Goal: Browse casually

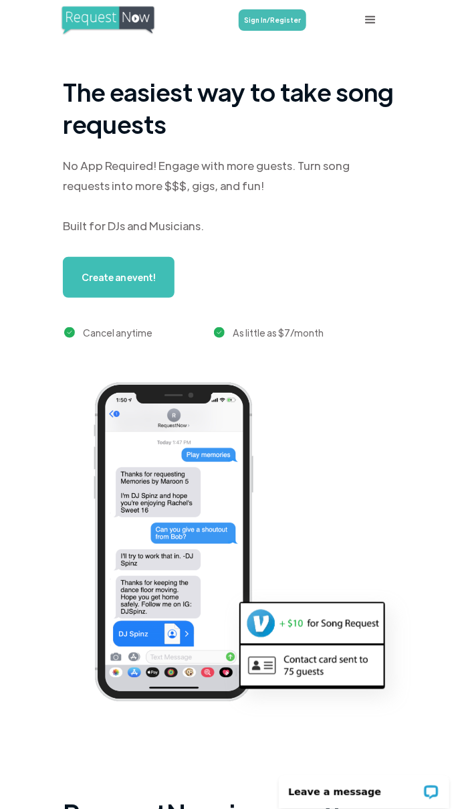
click at [348, 192] on div "No App Required! Engage with more guests. Turn song requests into more $$$, gig…" at bounding box center [229, 195] width 333 height 80
click at [327, 115] on h1 "The easiest way to take song requests" at bounding box center [229, 107] width 333 height 64
click at [181, 195] on div "No App Required! Engage with more guests. Turn song requests into more $$$, gig…" at bounding box center [229, 195] width 333 height 80
click at [199, 165] on div "No App Required! Engage with more guests. Turn song requests into more $$$, gig…" at bounding box center [229, 195] width 333 height 80
click at [186, 100] on h1 "The easiest way to take song requests" at bounding box center [229, 107] width 333 height 64
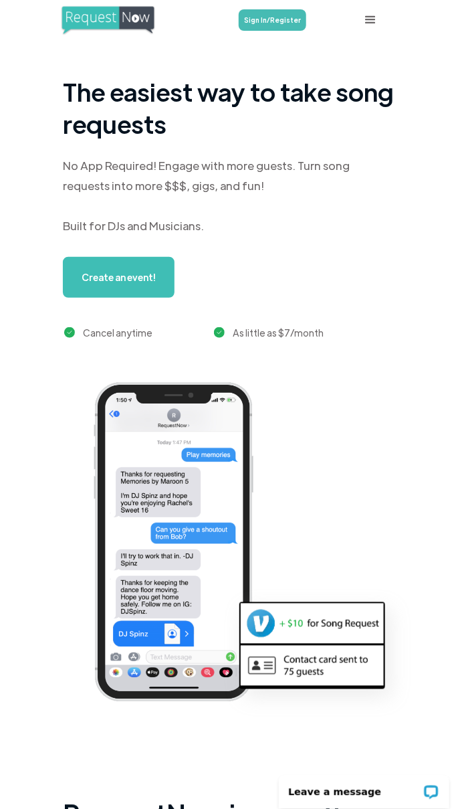
click at [193, 88] on h1 "The easiest way to take song requests" at bounding box center [229, 107] width 333 height 64
click at [230, 442] on img at bounding box center [183, 544] width 207 height 341
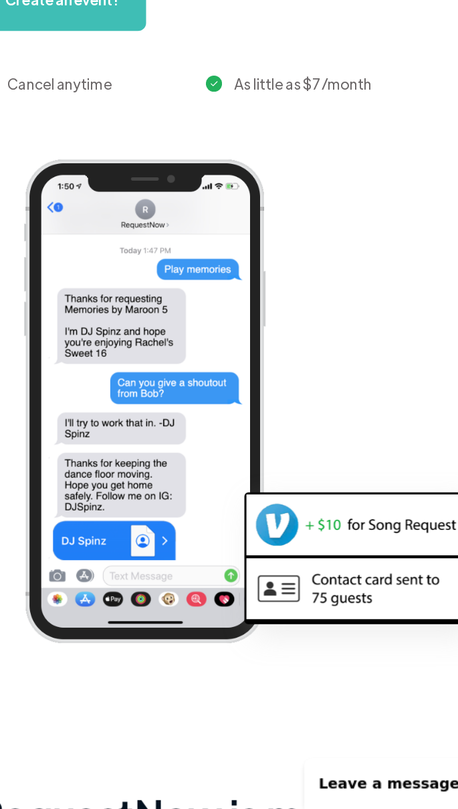
click at [228, 591] on img at bounding box center [183, 542] width 207 height 341
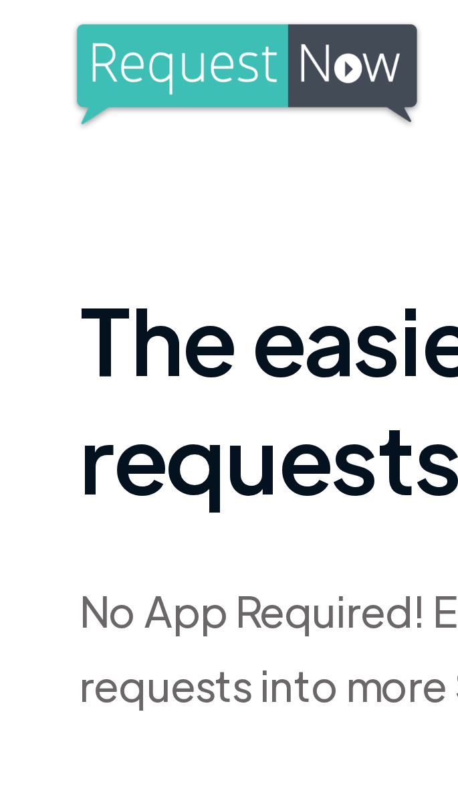
click at [124, 20] on img "home" at bounding box center [108, 20] width 96 height 30
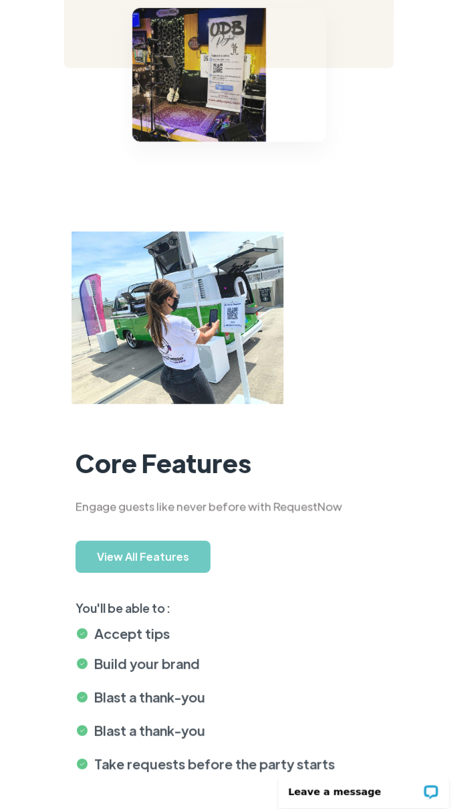
scroll to position [2288, 0]
